Goal: Task Accomplishment & Management: Manage account settings

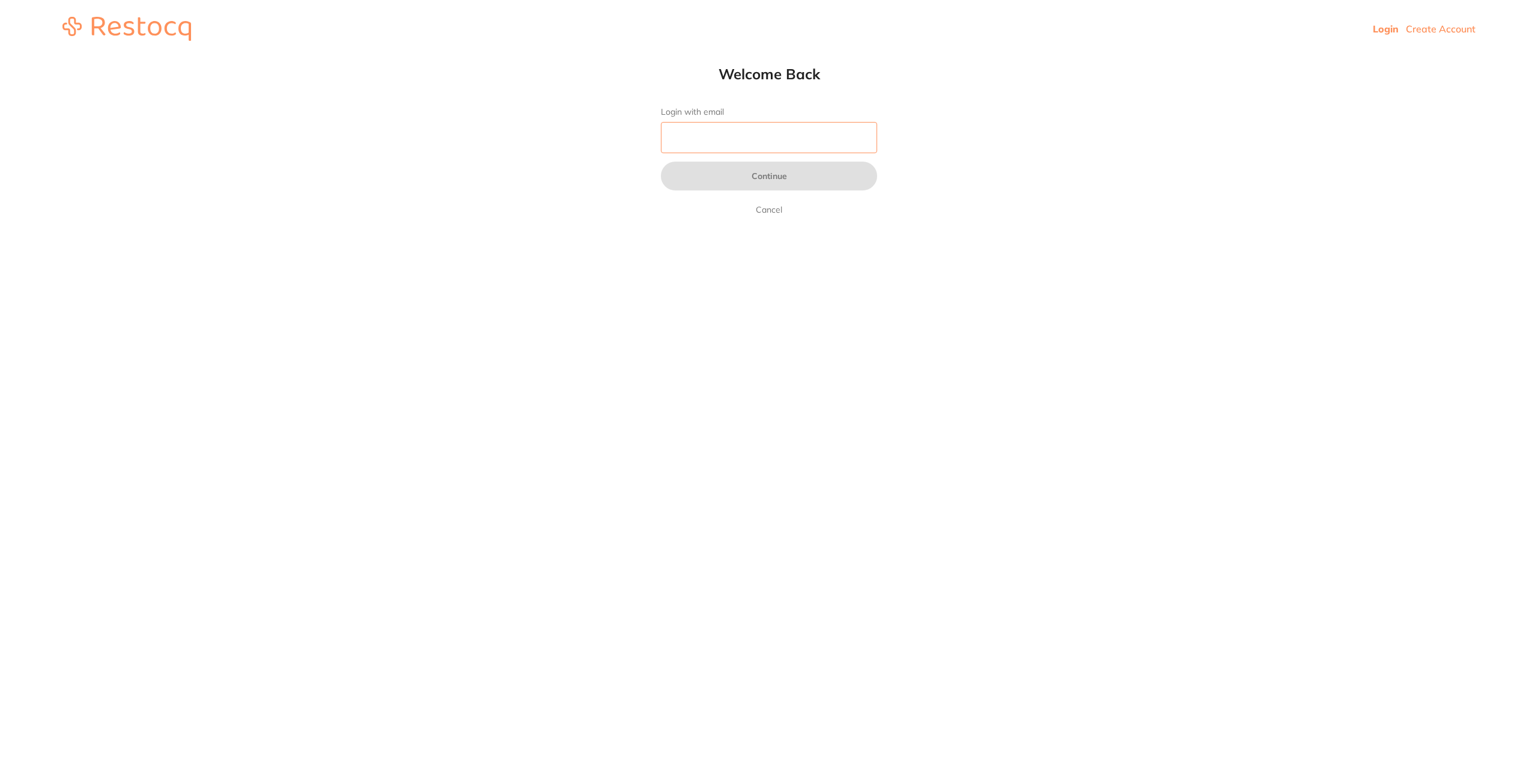
click at [778, 140] on input "Login with email" at bounding box center [769, 138] width 217 height 31
click at [755, 185] on button "Continue" at bounding box center [769, 175] width 217 height 29
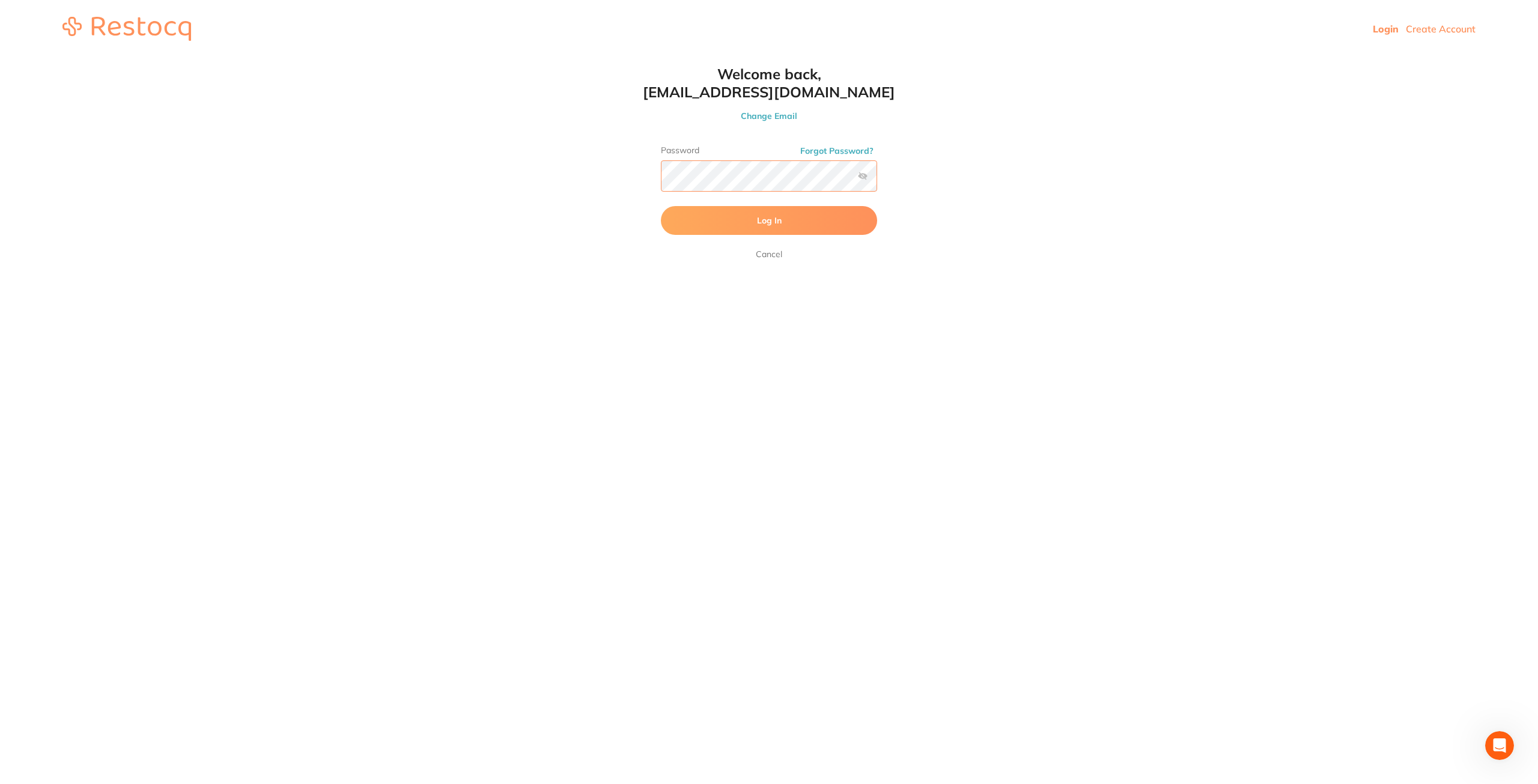
click at [661, 206] on button "Log In" at bounding box center [769, 220] width 217 height 29
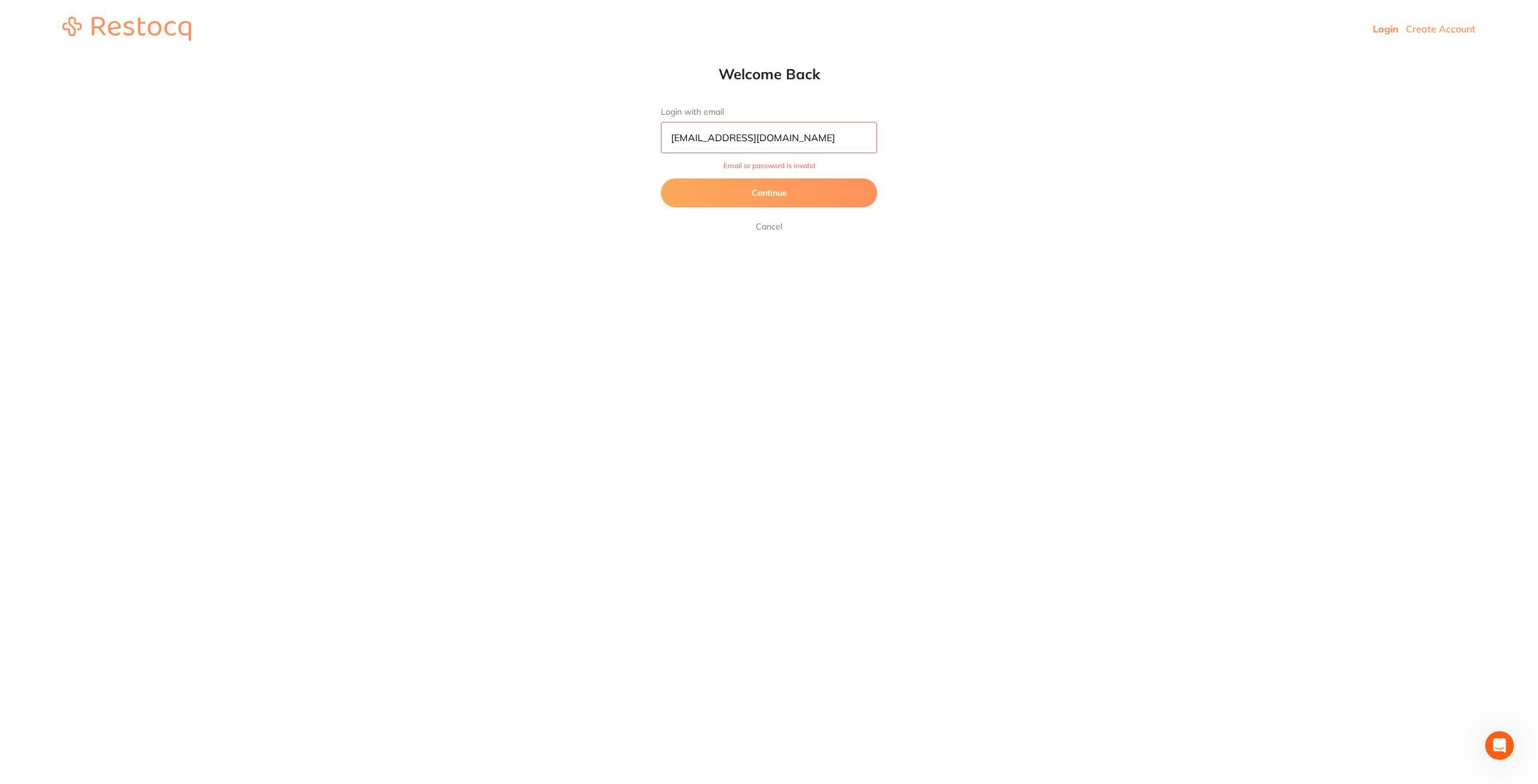
drag, startPoint x: 680, startPoint y: 135, endPoint x: 690, endPoint y: 146, distance: 14.9
click at [680, 135] on input "[EMAIL_ADDRESS][DOMAIN_NAME]" at bounding box center [769, 138] width 217 height 31
type input "[EMAIL_ADDRESS][DOMAIN_NAME]"
click at [748, 186] on button "Continue" at bounding box center [769, 192] width 217 height 29
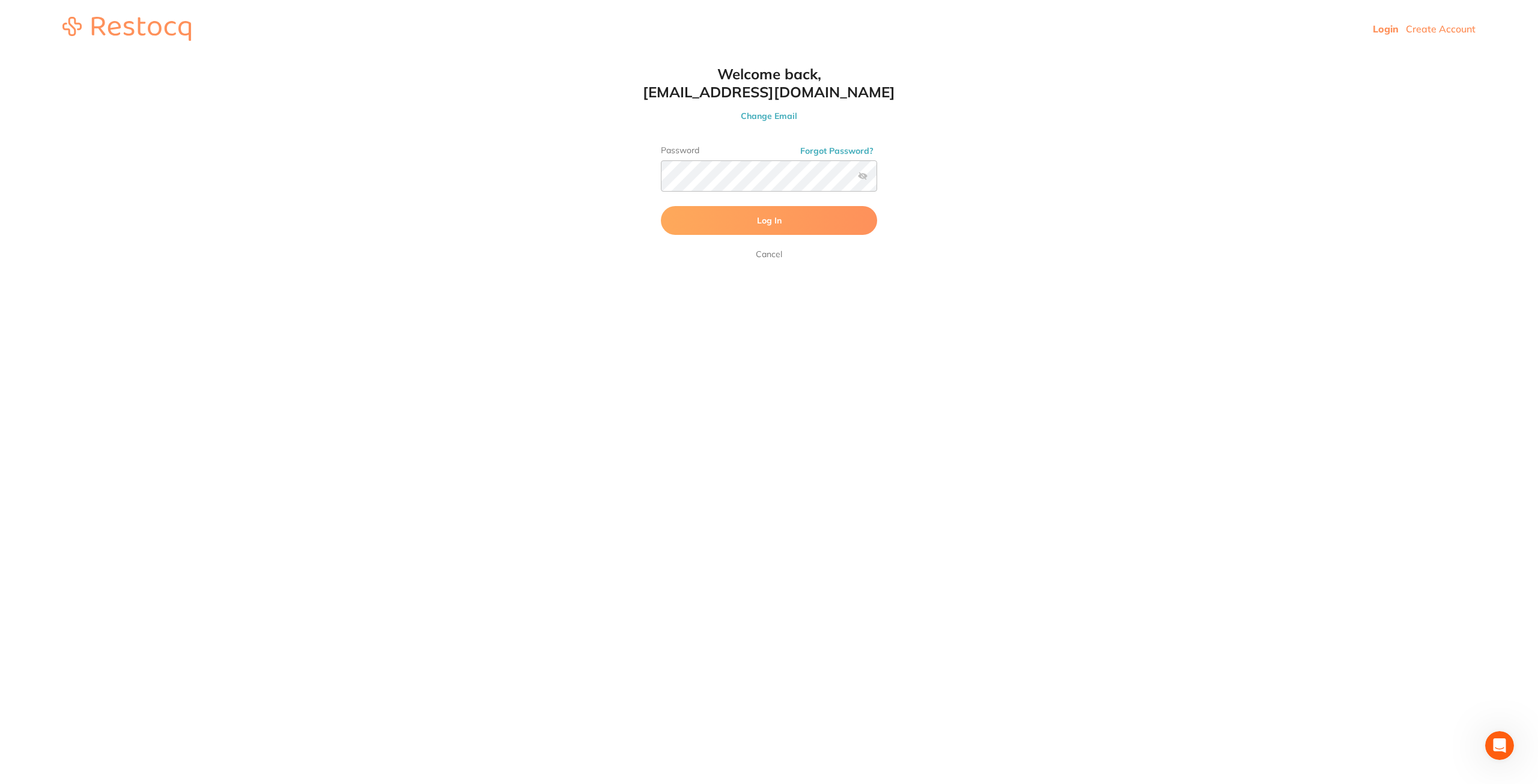
click at [768, 209] on button "Log In" at bounding box center [769, 220] width 217 height 29
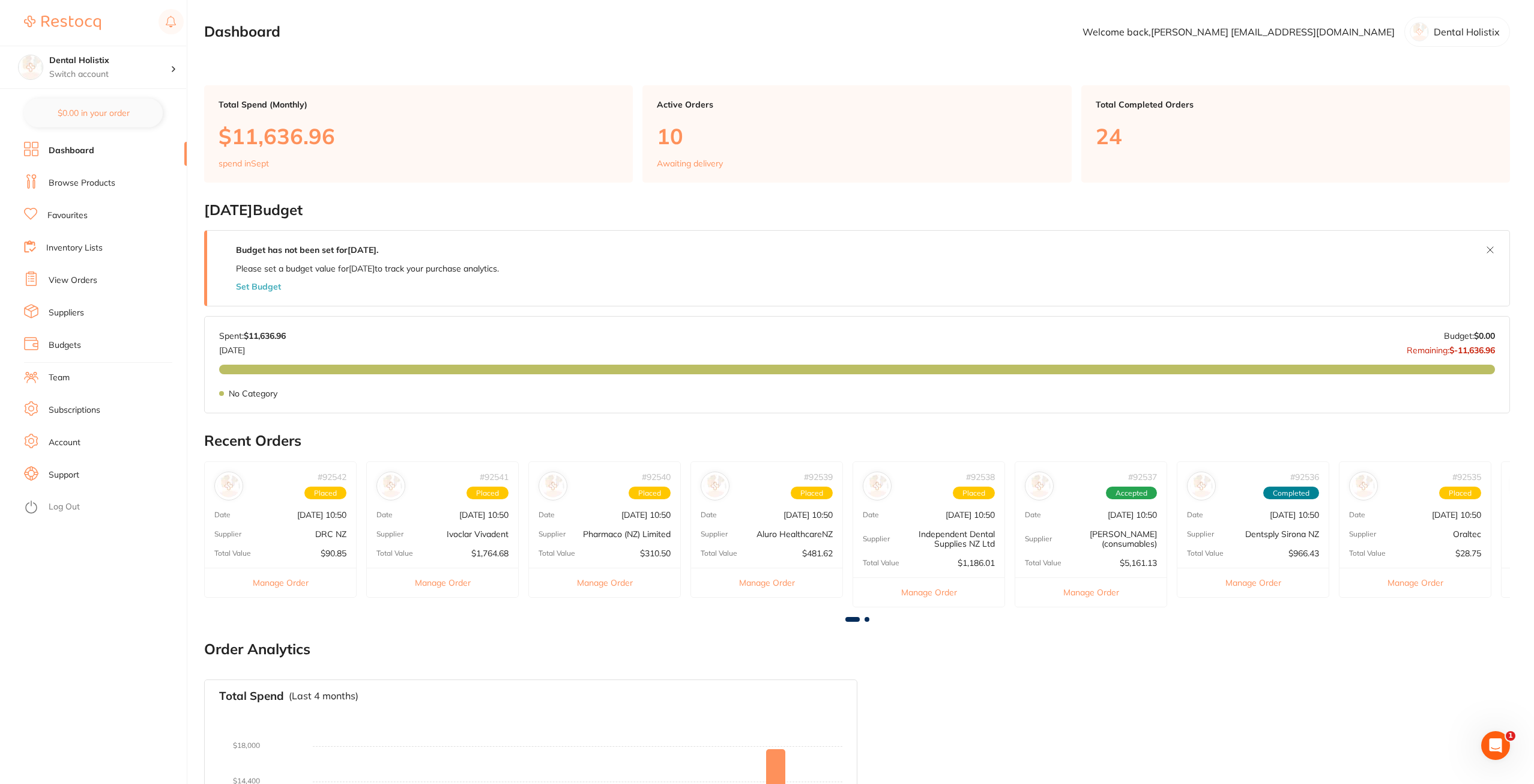
click at [86, 280] on link "View Orders" at bounding box center [73, 280] width 49 height 12
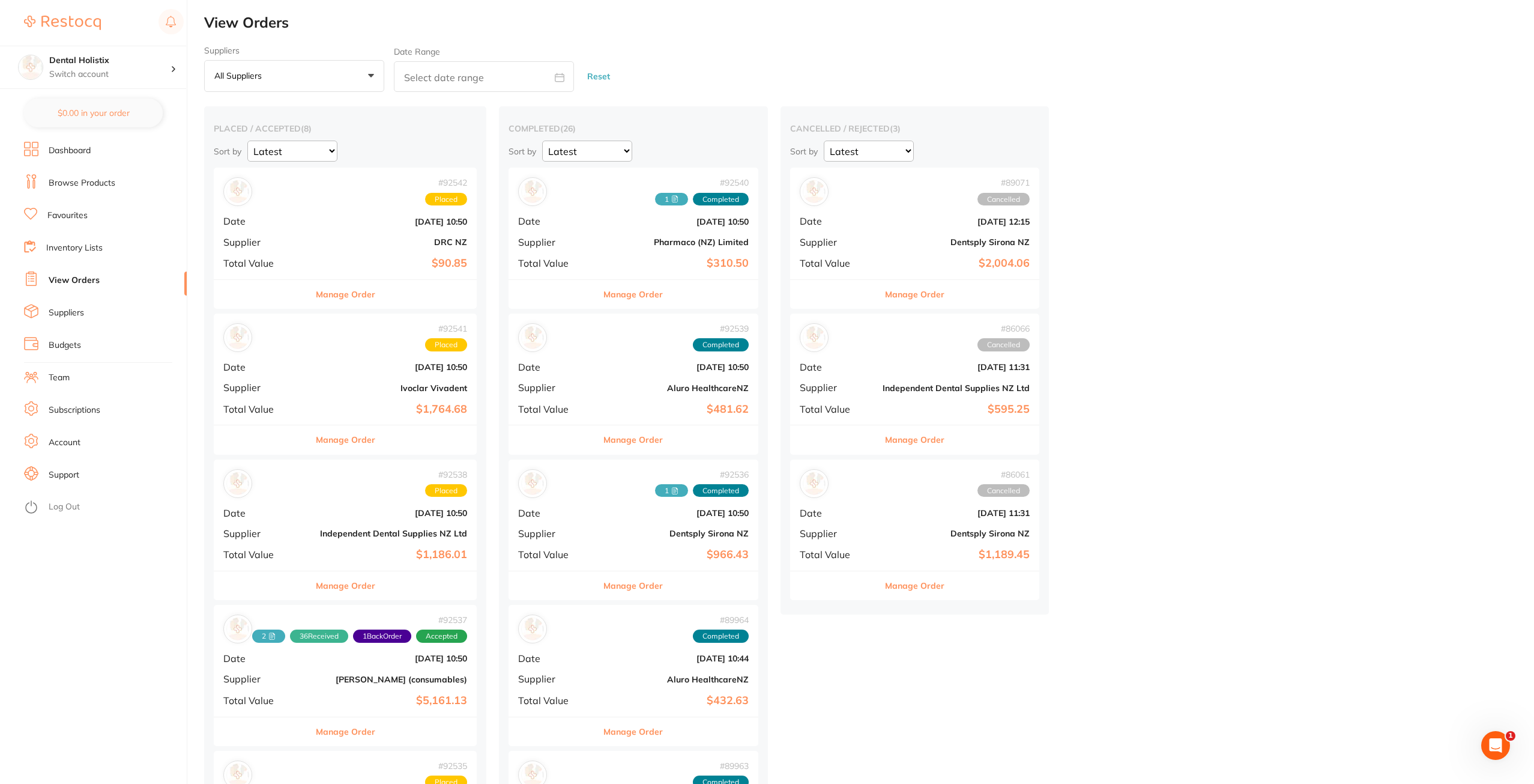
click at [645, 437] on button "Manage Order" at bounding box center [633, 439] width 59 height 29
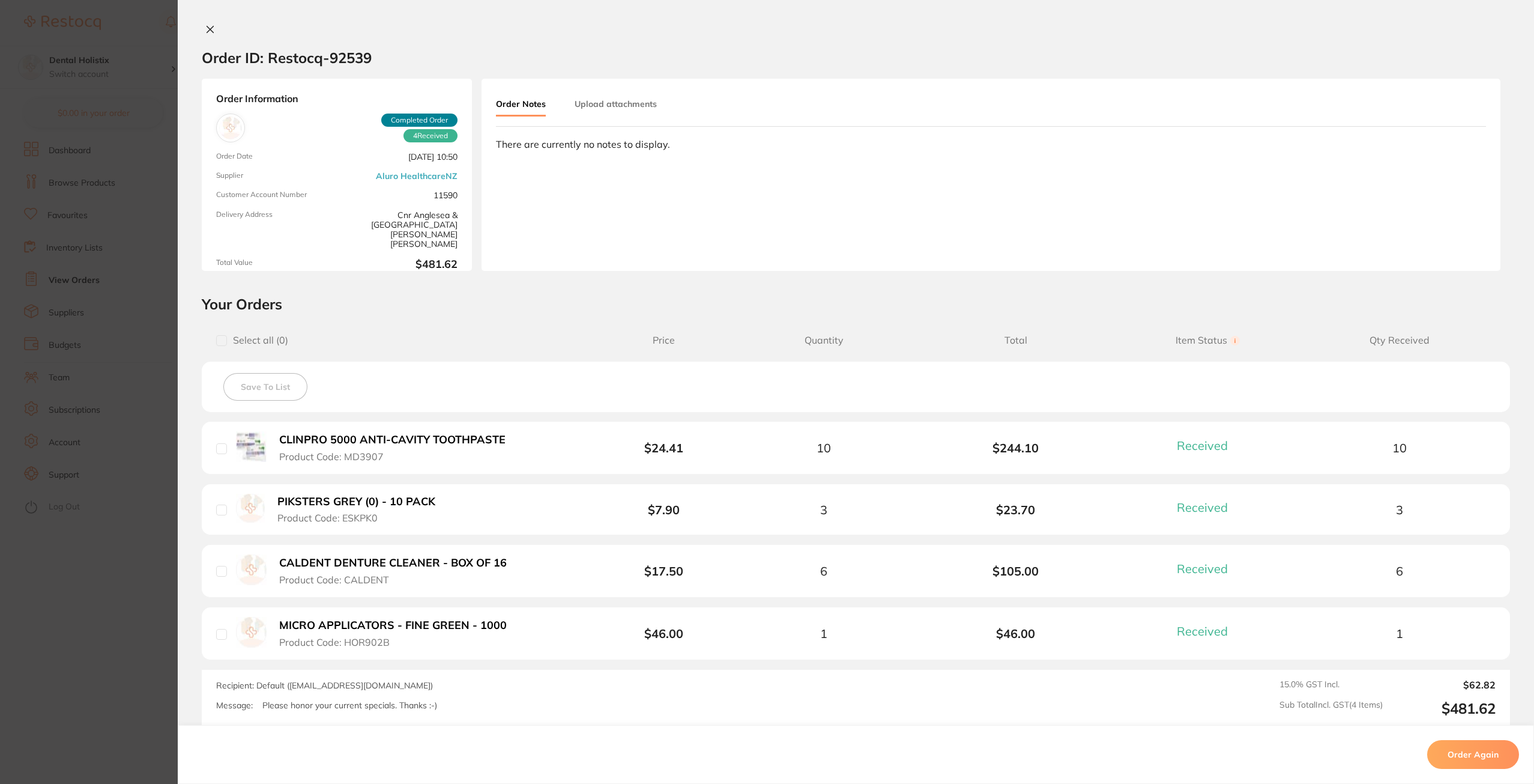
click at [212, 26] on button at bounding box center [210, 31] width 17 height 12
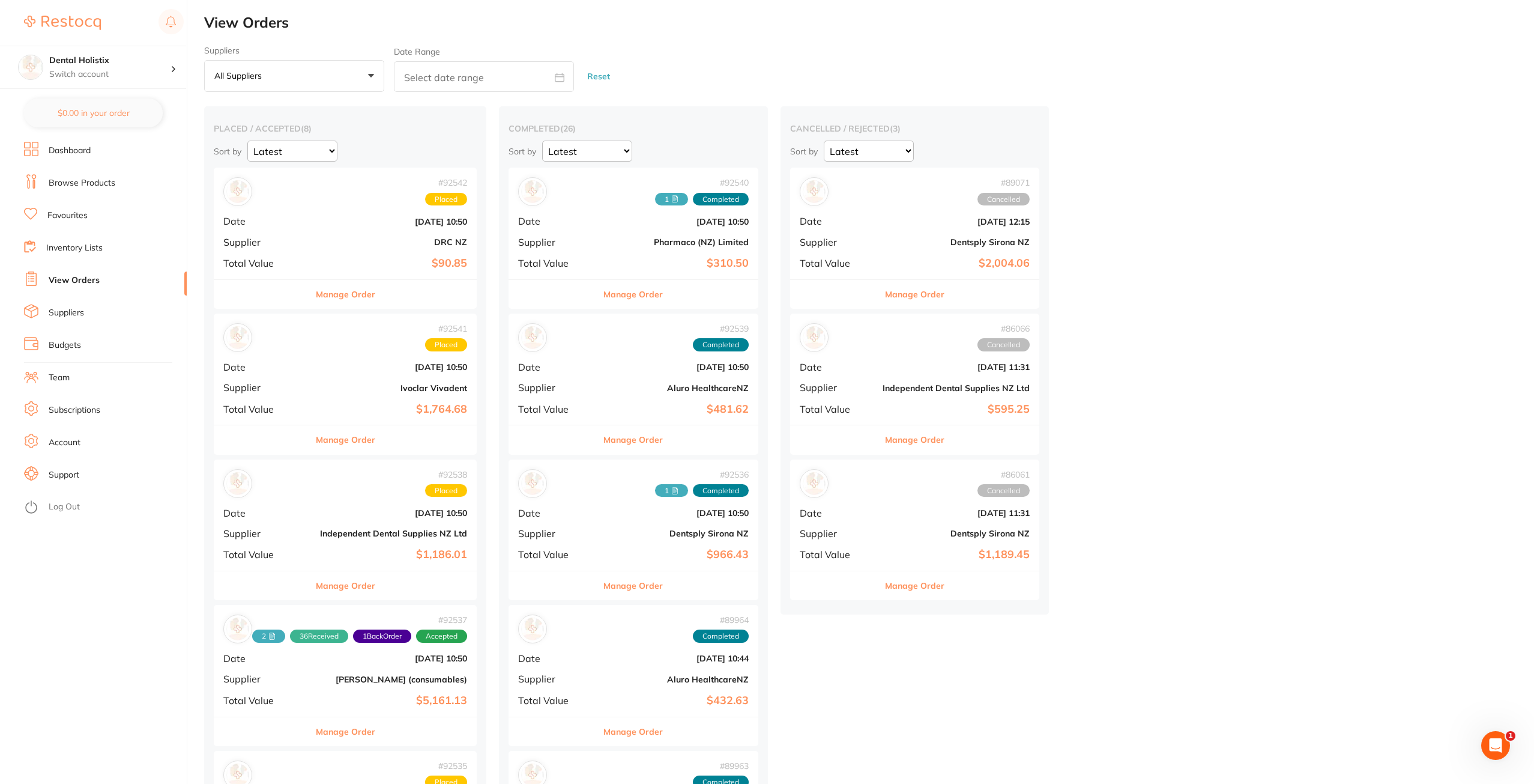
click at [61, 505] on link "Log Out" at bounding box center [65, 507] width 31 height 12
